Goal: Task Accomplishment & Management: Manage account settings

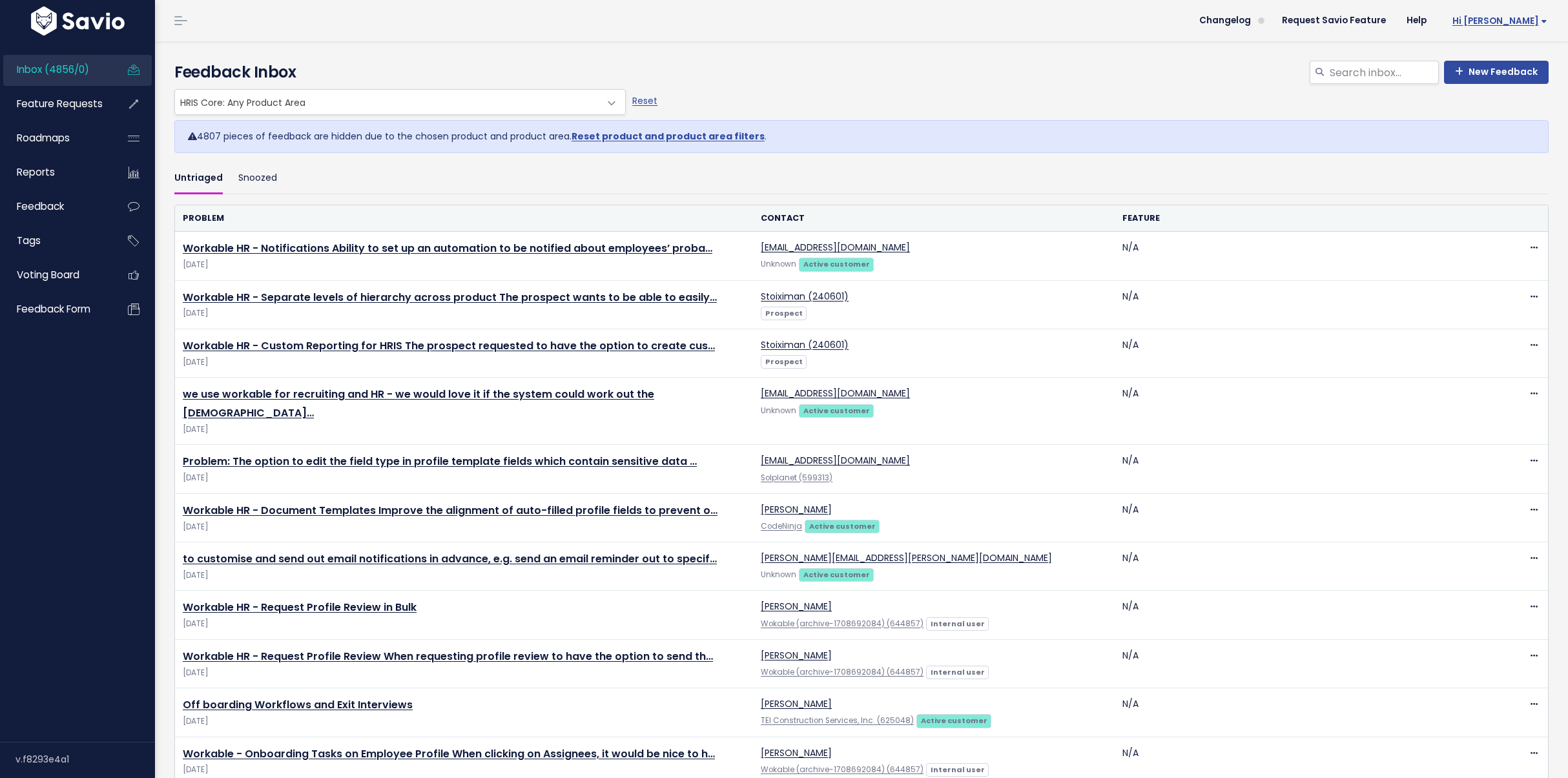
click at [1541, 22] on span "Hi [PERSON_NAME]" at bounding box center [1500, 21] width 95 height 10
click at [1488, 127] on link "Manage Users" at bounding box center [1505, 134] width 95 height 25
